Goal: Information Seeking & Learning: Learn about a topic

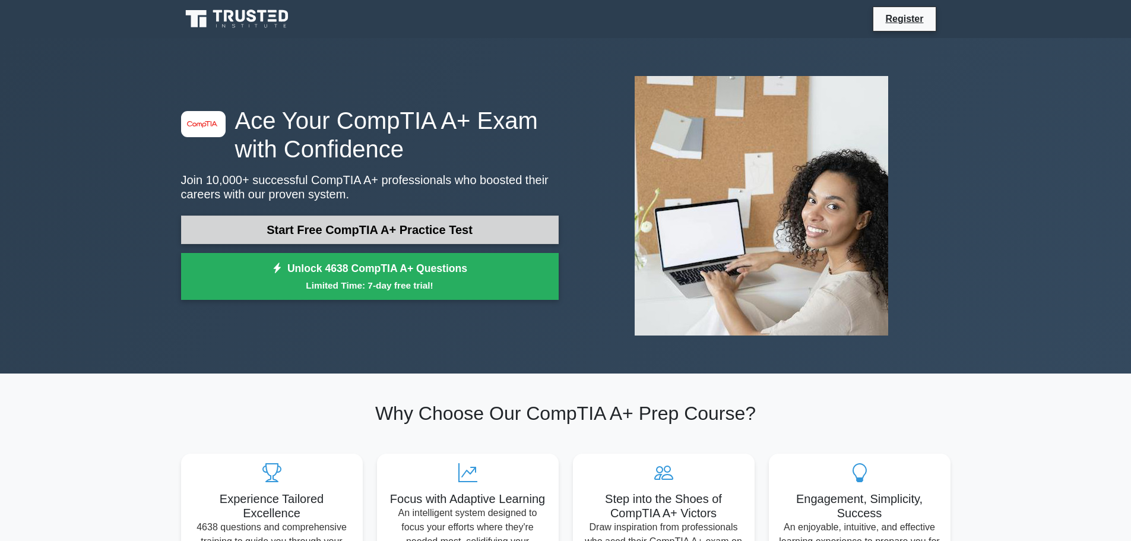
click at [404, 237] on link "Start Free CompTIA A+ Practice Test" at bounding box center [370, 230] width 378 height 28
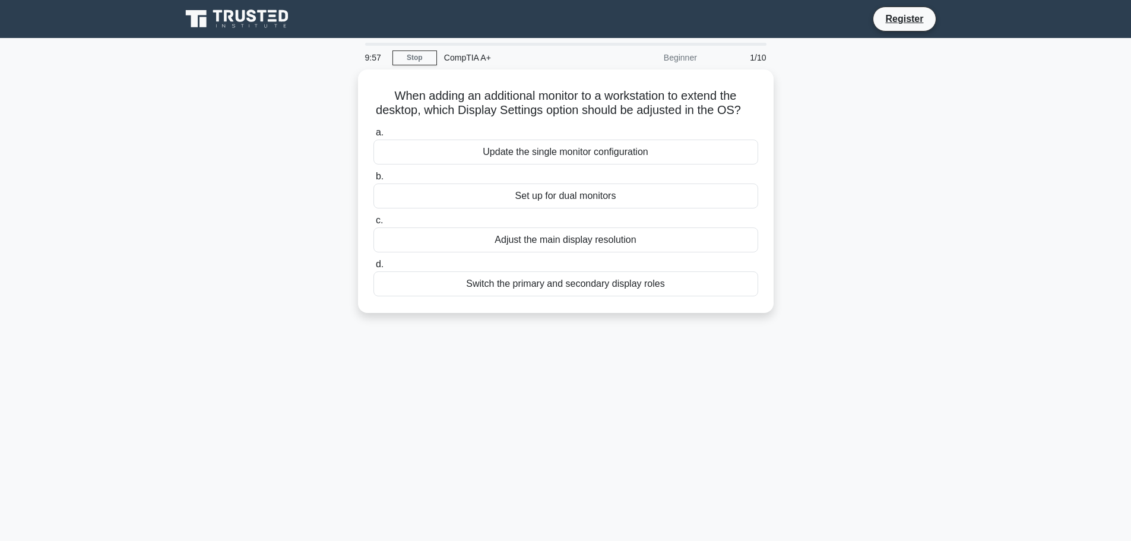
click at [465, 55] on div "CompTIA A+" at bounding box center [518, 58] width 163 height 24
click at [1024, 55] on main "9:53 Stop CompTIA A+ Beginner 1/10 When adding an additional monitor to a works…" at bounding box center [565, 339] width 1131 height 603
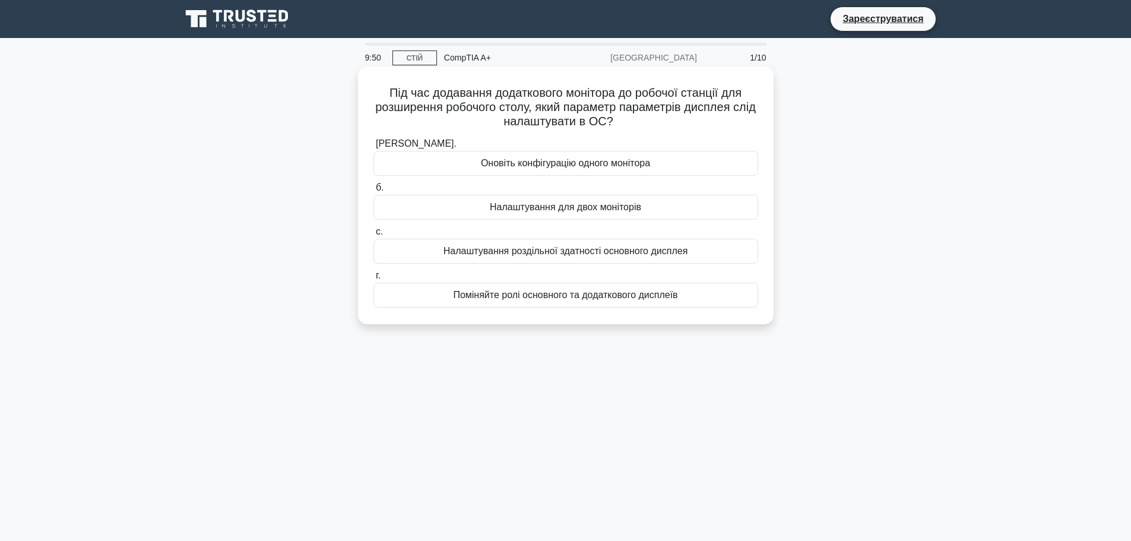
click at [579, 80] on div "Під час додавання додаткового монітора до робочої станції для розширення робочо…" at bounding box center [566, 195] width 406 height 248
drag, startPoint x: 436, startPoint y: 94, endPoint x: 717, endPoint y: 296, distance: 345.9
click at [717, 296] on div "Під час додавання додаткового монітора до робочої станції для розширення робочо…" at bounding box center [566, 195] width 406 height 248
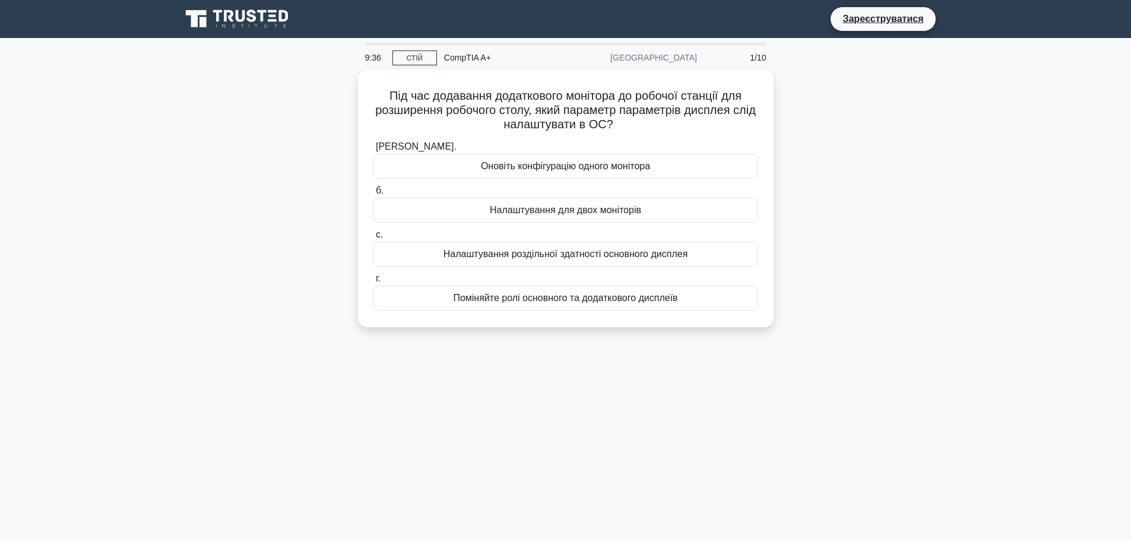
click at [860, 292] on div "Під час додавання додаткового монітора до робочої станції для розширення робочо…" at bounding box center [566, 205] width 784 height 272
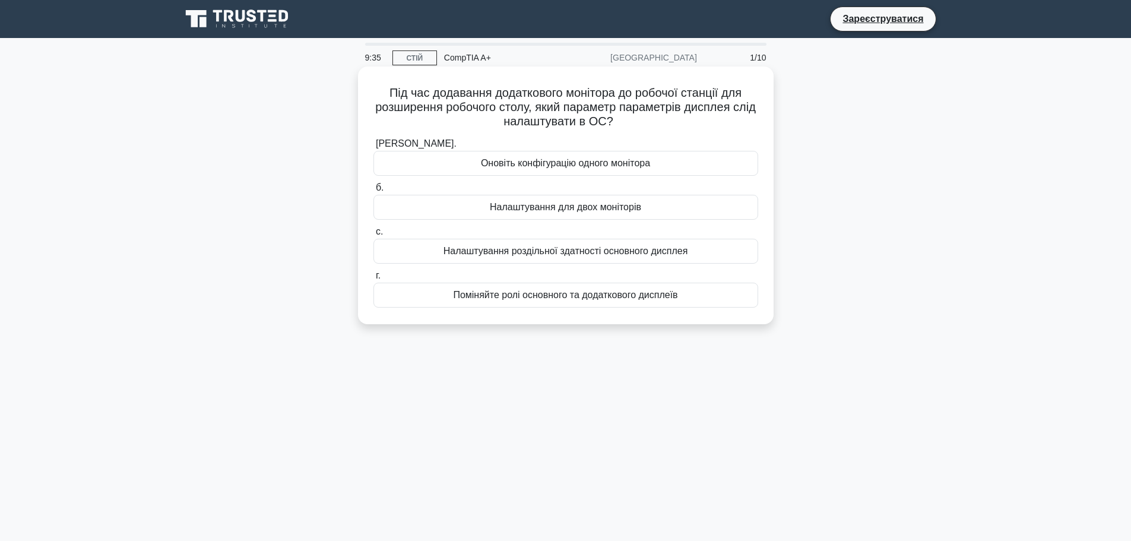
click at [650, 300] on font "Поміняйте ролі основного та додаткового дисплеїв" at bounding box center [565, 295] width 224 height 10
click at [373, 280] on input "г. Поміняйте ролі основного та додаткового дисплеїв" at bounding box center [373, 276] width 0 height 8
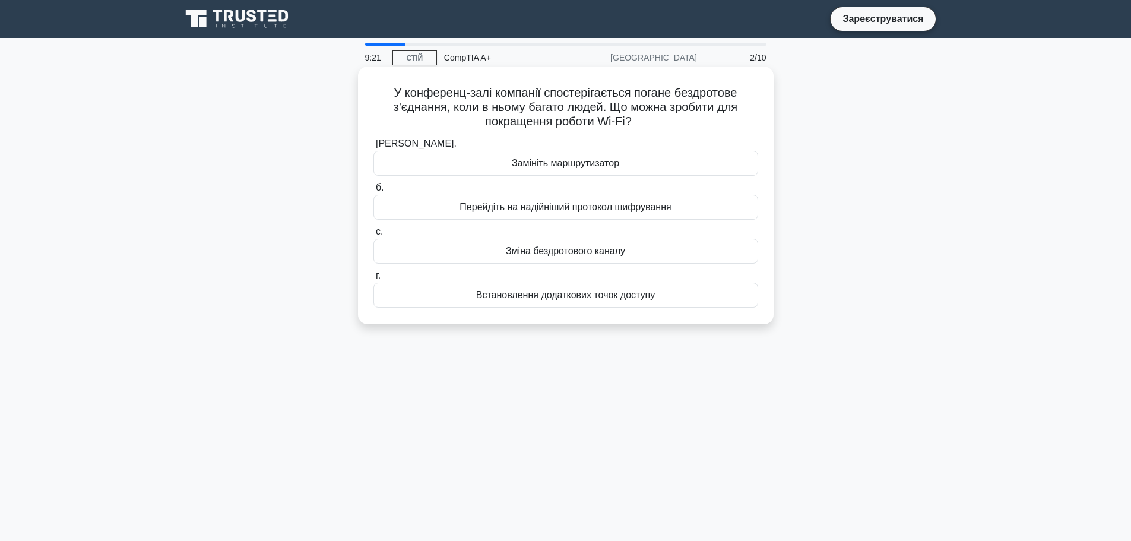
drag, startPoint x: 404, startPoint y: 91, endPoint x: 685, endPoint y: 311, distance: 356.5
click at [685, 311] on div "У конференц-залі компанії спостерігається погане бездротове з'єднання, коли в н…" at bounding box center [566, 195] width 406 height 248
click at [676, 316] on div "У конференц-залі компанії спостерігається погане бездротове з'єднання, коли в н…" at bounding box center [566, 195] width 406 height 248
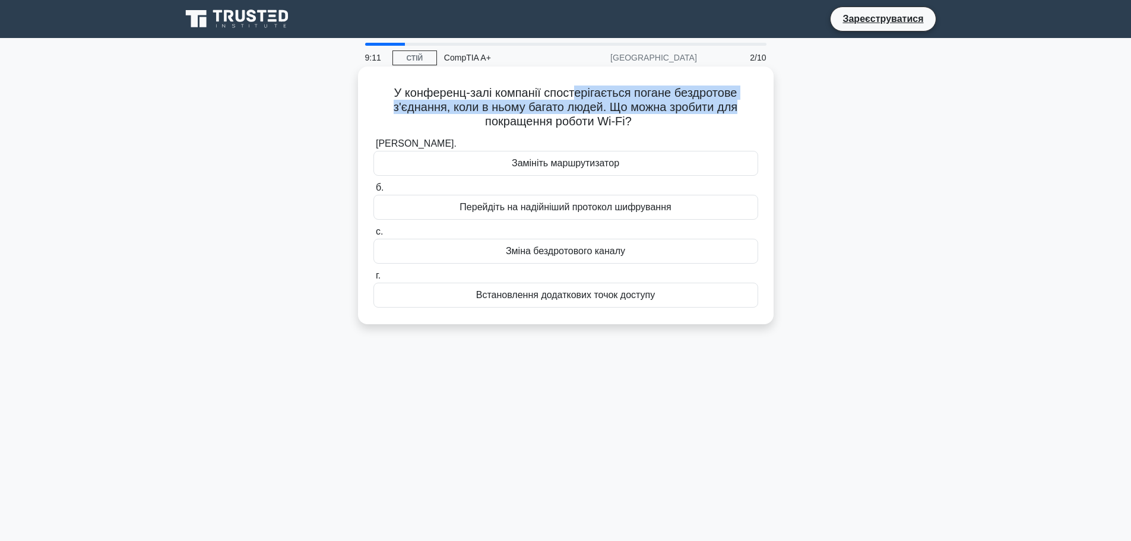
drag, startPoint x: 579, startPoint y: 91, endPoint x: 753, endPoint y: 107, distance: 175.3
click at [753, 107] on h5 "У конференц-залі компанії спостерігається погане бездротове з'єднання, коли в н…" at bounding box center [565, 107] width 387 height 44
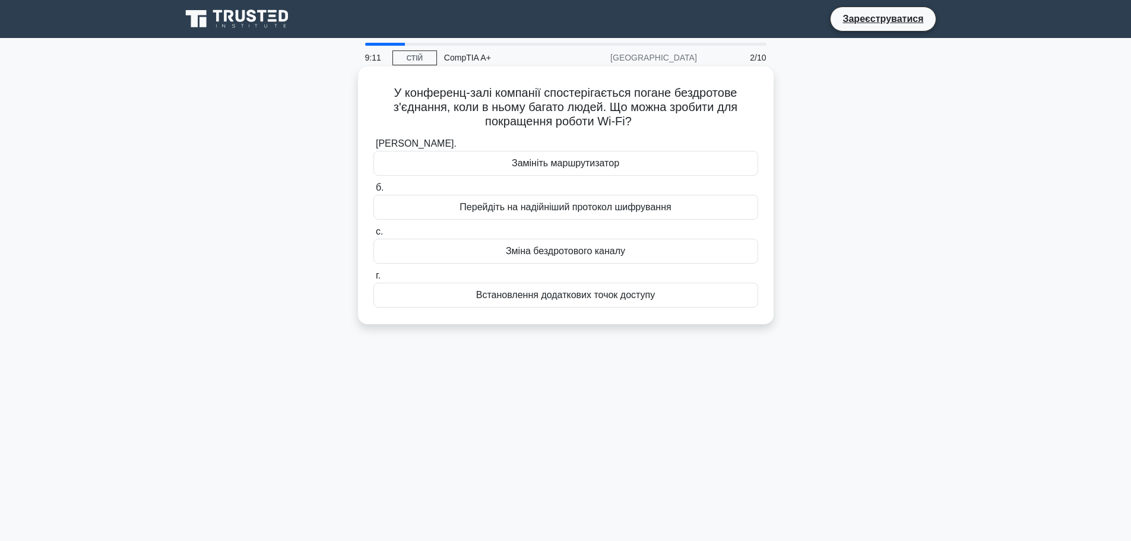
click at [720, 116] on h5 "У конференц-залі компанії спостерігається погане бездротове з'єднання, коли в н…" at bounding box center [565, 107] width 387 height 44
click at [609, 294] on font "Встановлення додаткових точок доступу" at bounding box center [565, 295] width 179 height 10
click at [373, 280] on input "г. Встановлення додаткових точок доступу" at bounding box center [373, 276] width 0 height 8
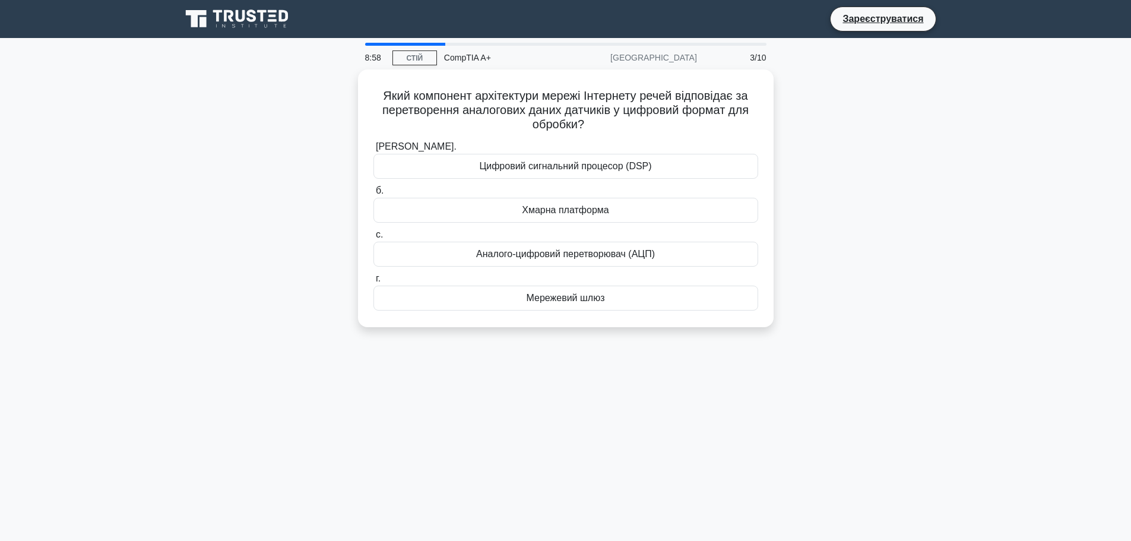
drag, startPoint x: 503, startPoint y: 94, endPoint x: 809, endPoint y: 121, distance: 306.9
click at [809, 121] on div "Який компонент архітектури мережі Інтернету речей відповідає за перетворення ан…" at bounding box center [566, 205] width 784 height 272
click at [910, 149] on div "Який компонент архітектури мережі Інтернету речей відповідає за перетворення ан…" at bounding box center [566, 205] width 784 height 272
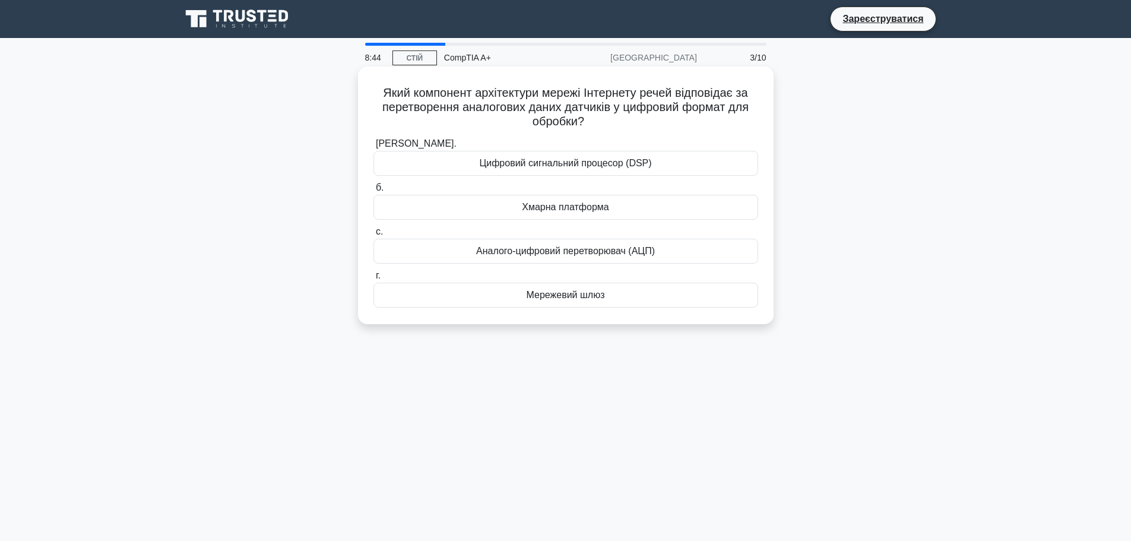
click at [634, 246] on font "Аналого-цифровий перетворювач (АЦП)" at bounding box center [565, 251] width 179 height 10
click at [373, 236] on input "с. Аналого-цифровий перетворювач (АЦП)" at bounding box center [373, 232] width 0 height 8
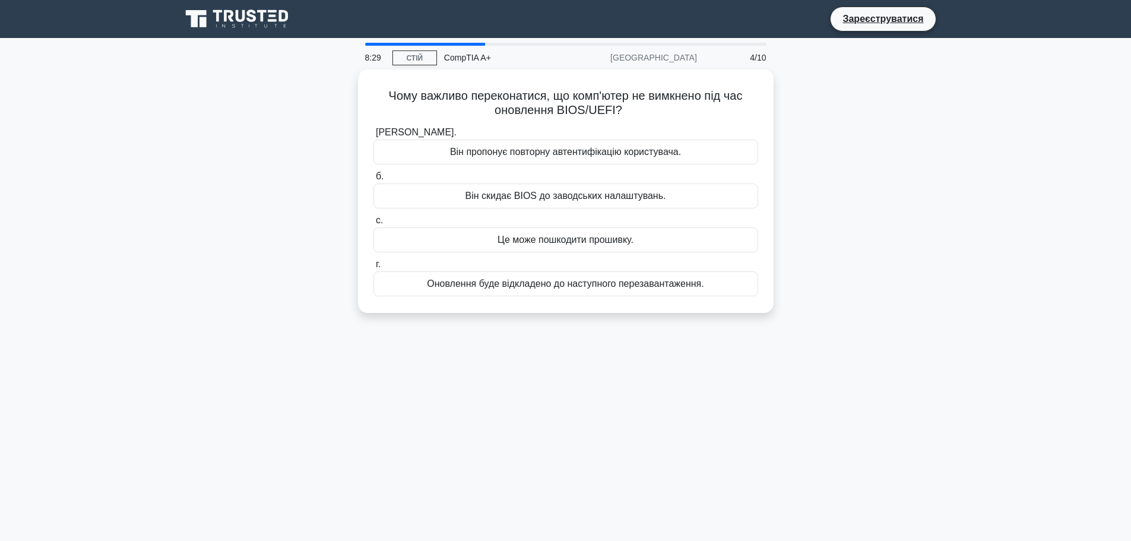
drag, startPoint x: 407, startPoint y: 87, endPoint x: 834, endPoint y: 251, distance: 456.9
click at [834, 251] on div "Чому важливо переконатися, що комп'ютер не вимкнено під час оновлення BIOS/UEFI…" at bounding box center [566, 198] width 784 height 258
click at [835, 246] on div "Чому важливо переконатися, що комп'ютер не вимкнено під час оновлення BIOS/UEFI…" at bounding box center [566, 198] width 784 height 258
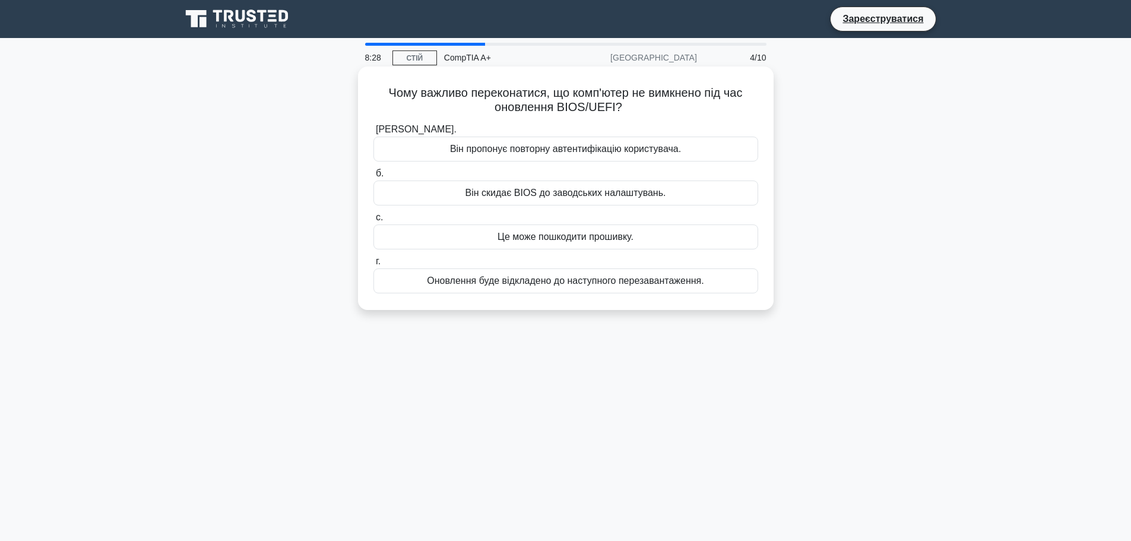
click at [672, 235] on div "Це може пошкодити прошивку." at bounding box center [565, 236] width 385 height 25
click at [373, 221] on input "с. Це може пошкодити прошивку." at bounding box center [373, 218] width 0 height 8
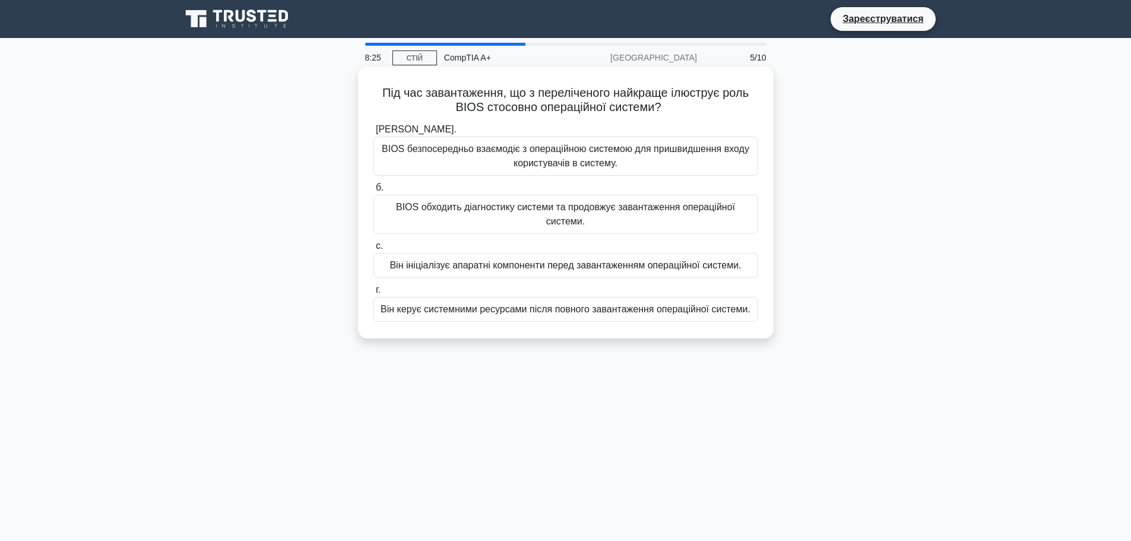
drag, startPoint x: 400, startPoint y: 93, endPoint x: 749, endPoint y: 113, distance: 350.3
click at [749, 113] on h5 "Під час завантаження, що з переліченого найкраще ілюструє роль BIOS стосовно оп…" at bounding box center [565, 100] width 387 height 30
click at [585, 212] on font "BIOS обходить діагностику системи та продовжує завантаження операційної системи." at bounding box center [565, 214] width 339 height 24
click at [373, 192] on input "б. BIOS обходить діагностику системи та продовжує завантаження операційної сист…" at bounding box center [373, 188] width 0 height 8
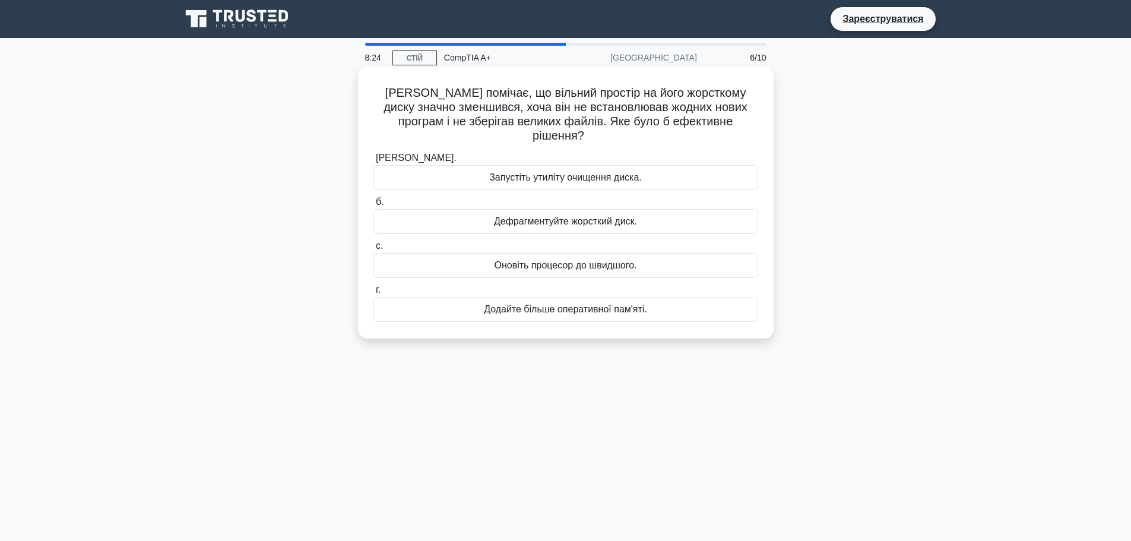
click at [584, 204] on label "б. Дефрагментуйте жорсткий диск." at bounding box center [565, 214] width 385 height 39
click at [373, 204] on input "б. Дефрагментуйте жорсткий диск." at bounding box center [373, 202] width 0 height 8
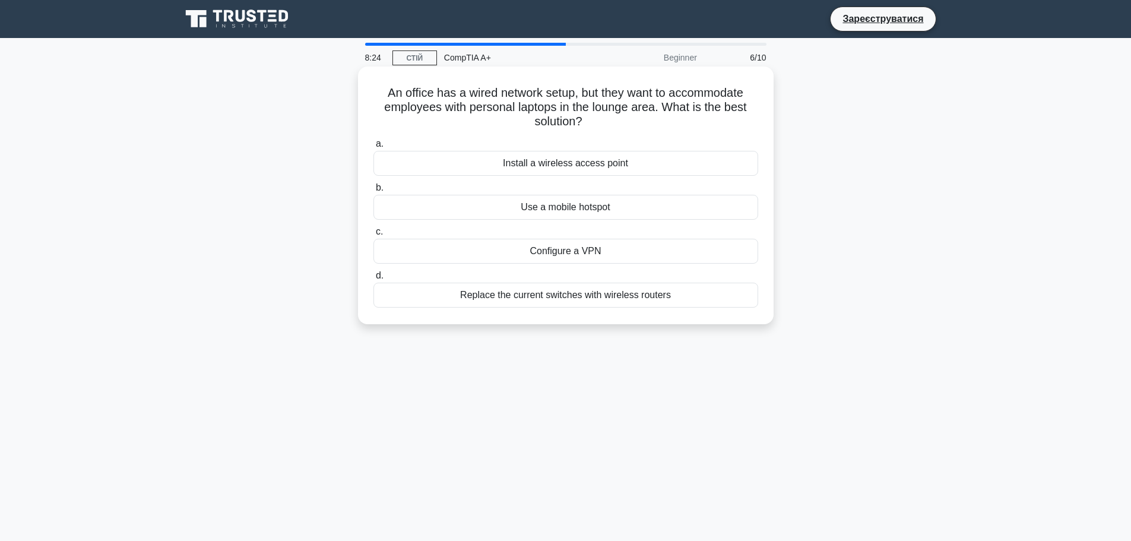
click at [590, 192] on label "b. Use a mobile hotspot" at bounding box center [565, 199] width 385 height 39
click at [373, 192] on input "b. Use a mobile hotspot" at bounding box center [373, 188] width 0 height 8
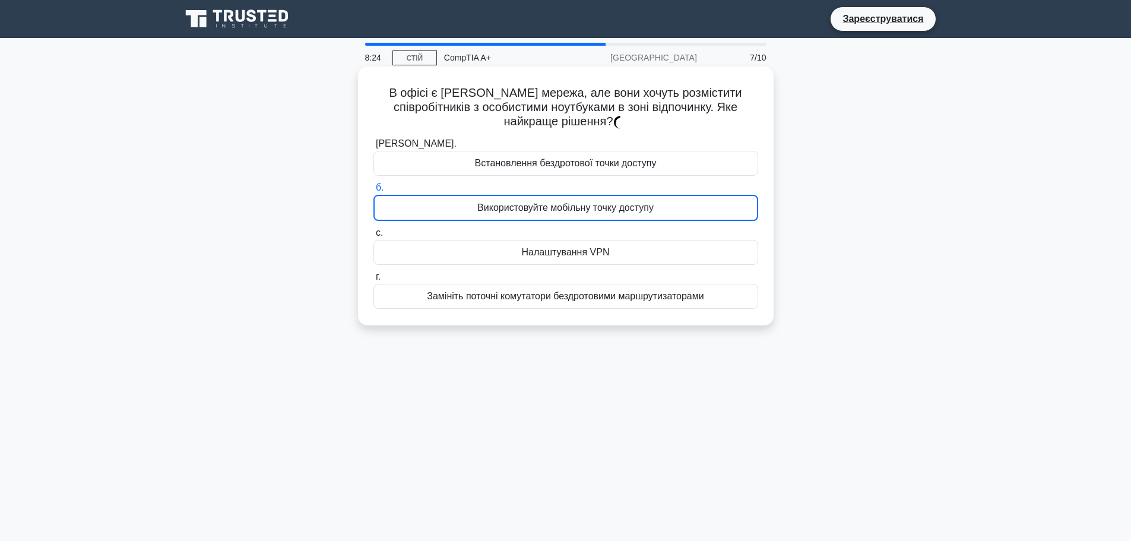
click at [593, 188] on label "б. Використовуйте мобільну точку доступу" at bounding box center [565, 200] width 385 height 40
click at [373, 188] on input "б. Використовуйте мобільну точку доступу" at bounding box center [373, 188] width 0 height 8
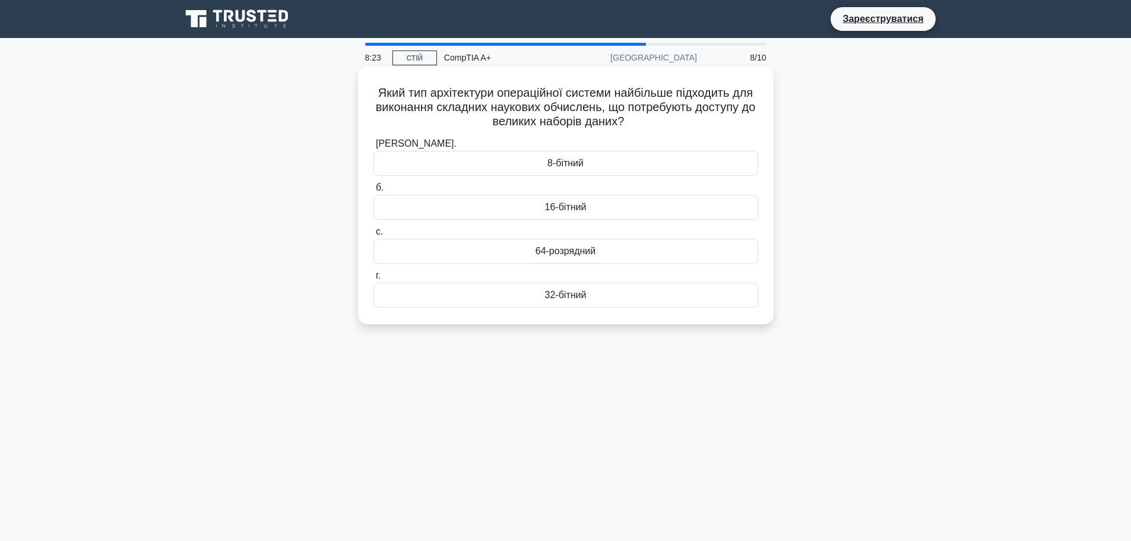
click at [590, 207] on div "16-бітний" at bounding box center [565, 207] width 385 height 25
click at [373, 192] on input "б. 16-бітний" at bounding box center [373, 188] width 0 height 8
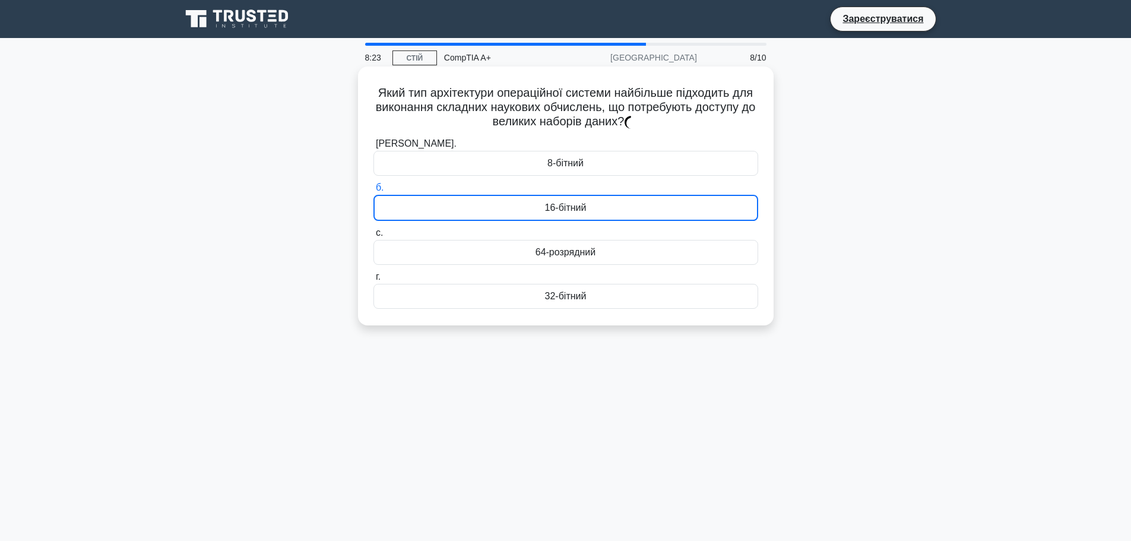
click at [590, 207] on div "16-бітний" at bounding box center [565, 208] width 385 height 26
click at [373, 192] on input "б. 16-бітний" at bounding box center [373, 188] width 0 height 8
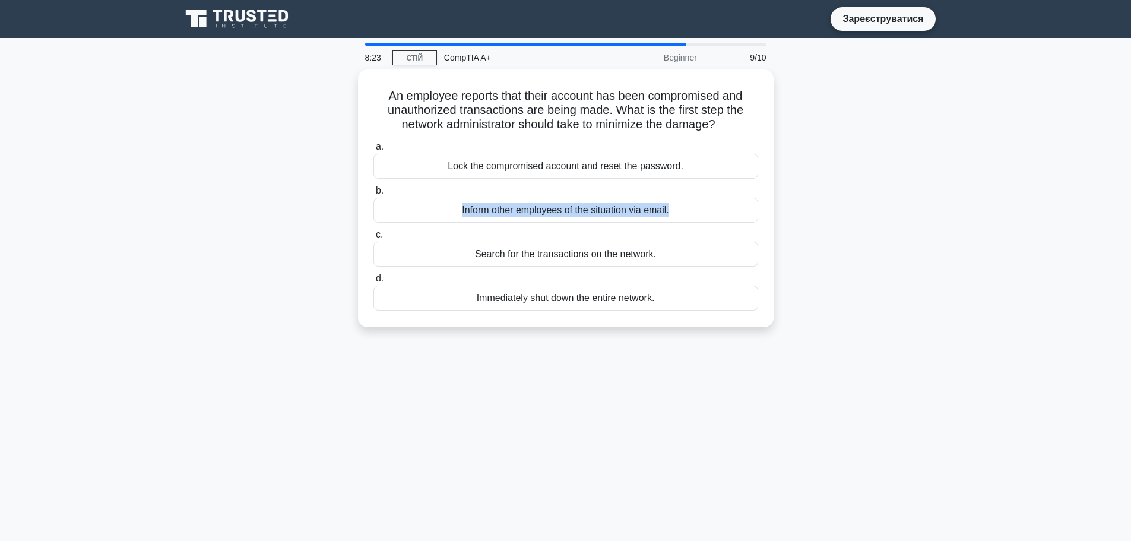
click at [590, 207] on label "b. Inform other employees of the situation via email." at bounding box center [565, 202] width 385 height 39
click at [373, 195] on input "b. Inform other employees of the situation via email." at bounding box center [373, 191] width 0 height 8
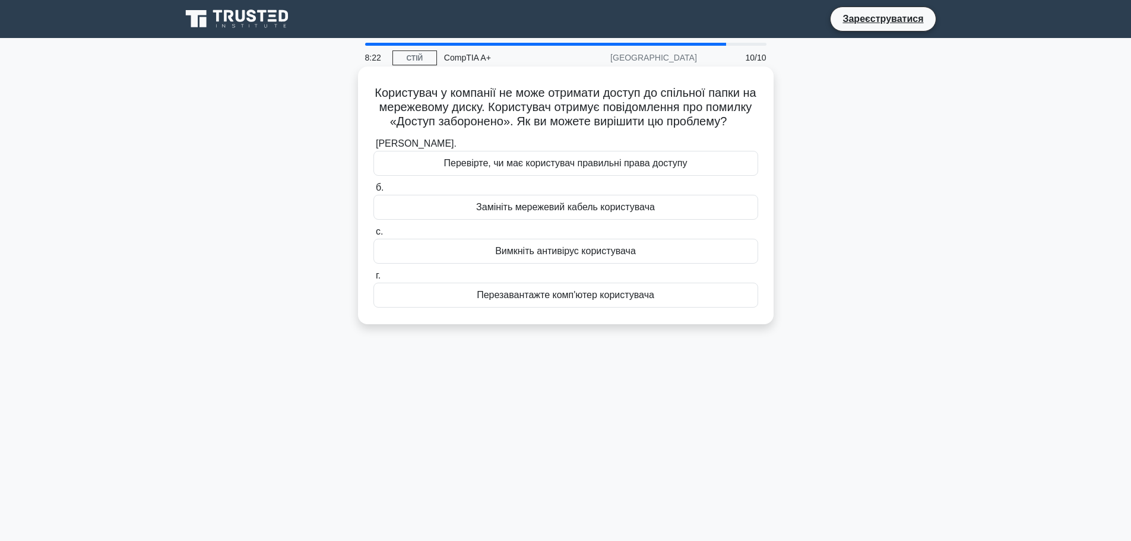
click at [589, 209] on label "б. Замініть мережевий кабель користувача" at bounding box center [565, 199] width 385 height 39
click at [373, 192] on input "б. Замініть мережевий кабель користувача" at bounding box center [373, 188] width 0 height 8
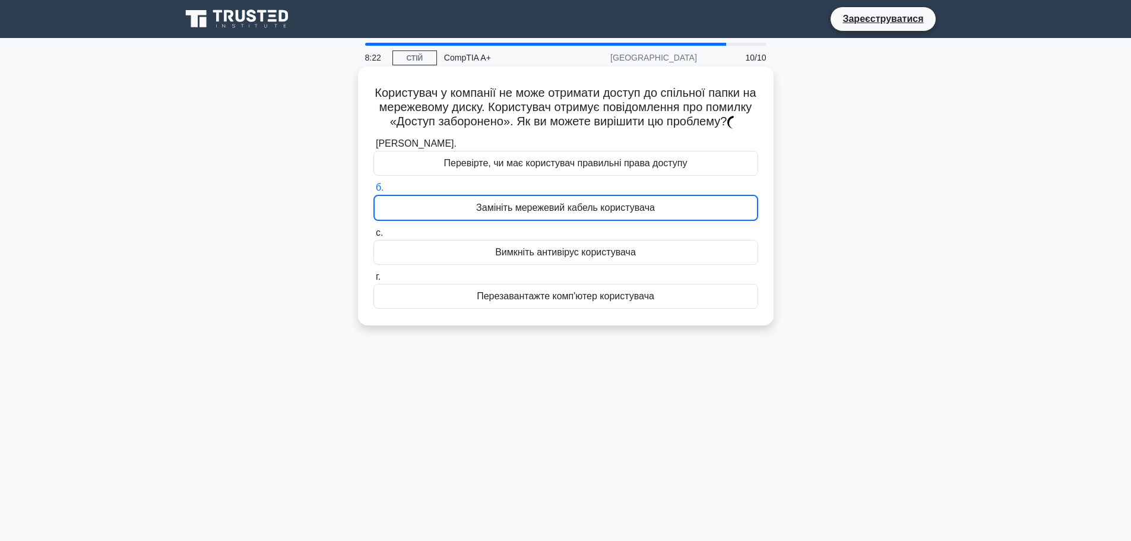
click at [587, 215] on div "Замініть мережевий кабель користувача" at bounding box center [565, 208] width 385 height 26
click at [373, 192] on input "б. Замініть мережевий кабель користувача" at bounding box center [373, 188] width 0 height 8
